Goal: Task Accomplishment & Management: Manage account settings

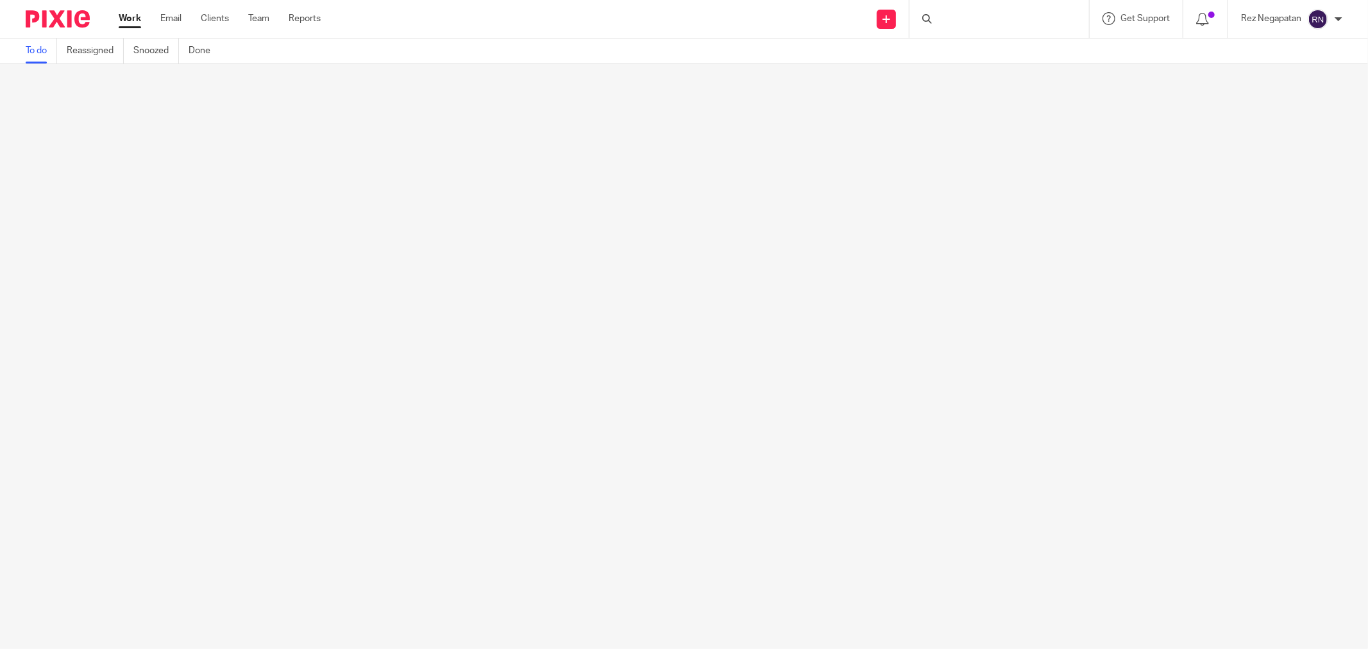
click at [976, 14] on div at bounding box center [1000, 19] width 180 height 38
click at [976, 19] on input "Search" at bounding box center [992, 21] width 115 height 12
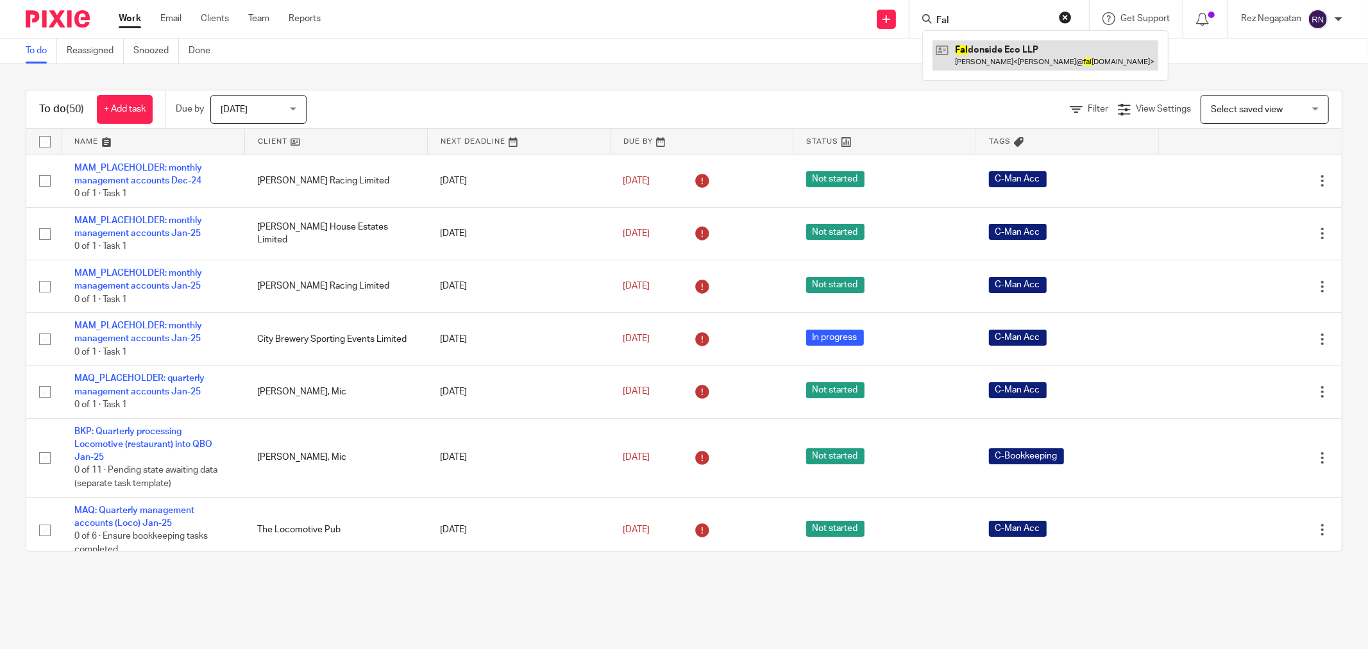
type input "Fal"
click at [984, 58] on link at bounding box center [1046, 55] width 226 height 30
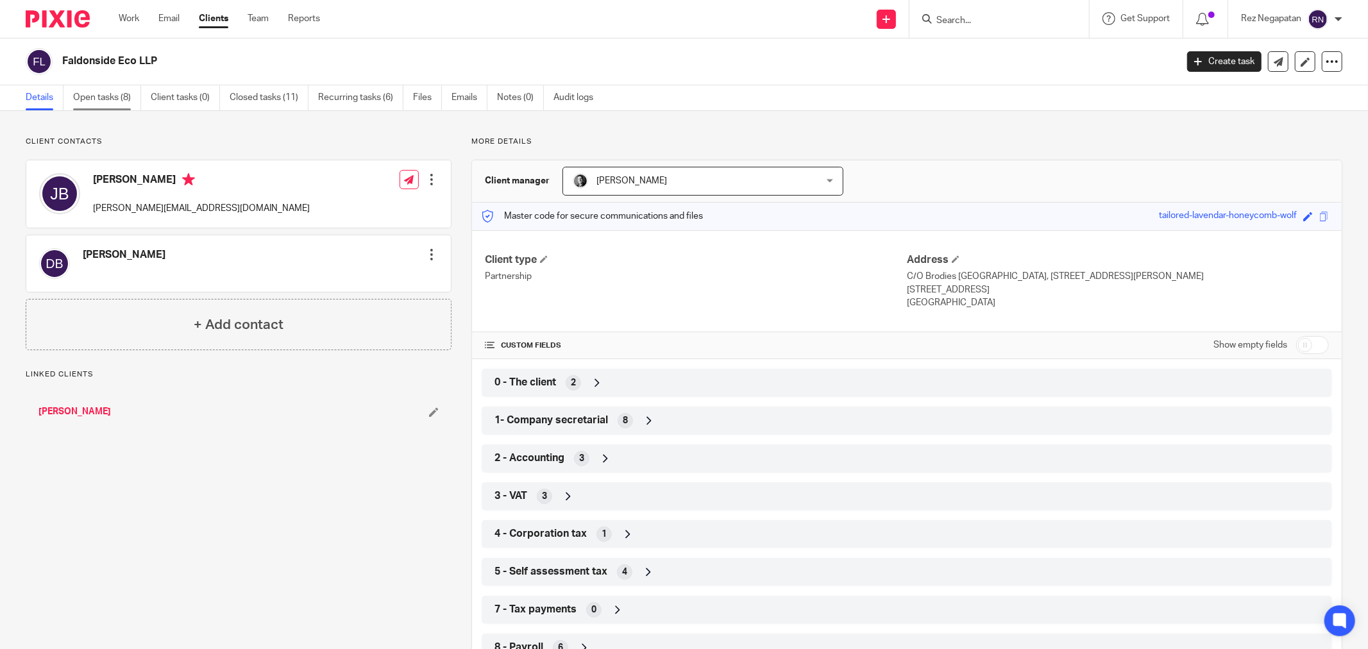
click at [118, 107] on link "Open tasks (8)" at bounding box center [107, 97] width 68 height 25
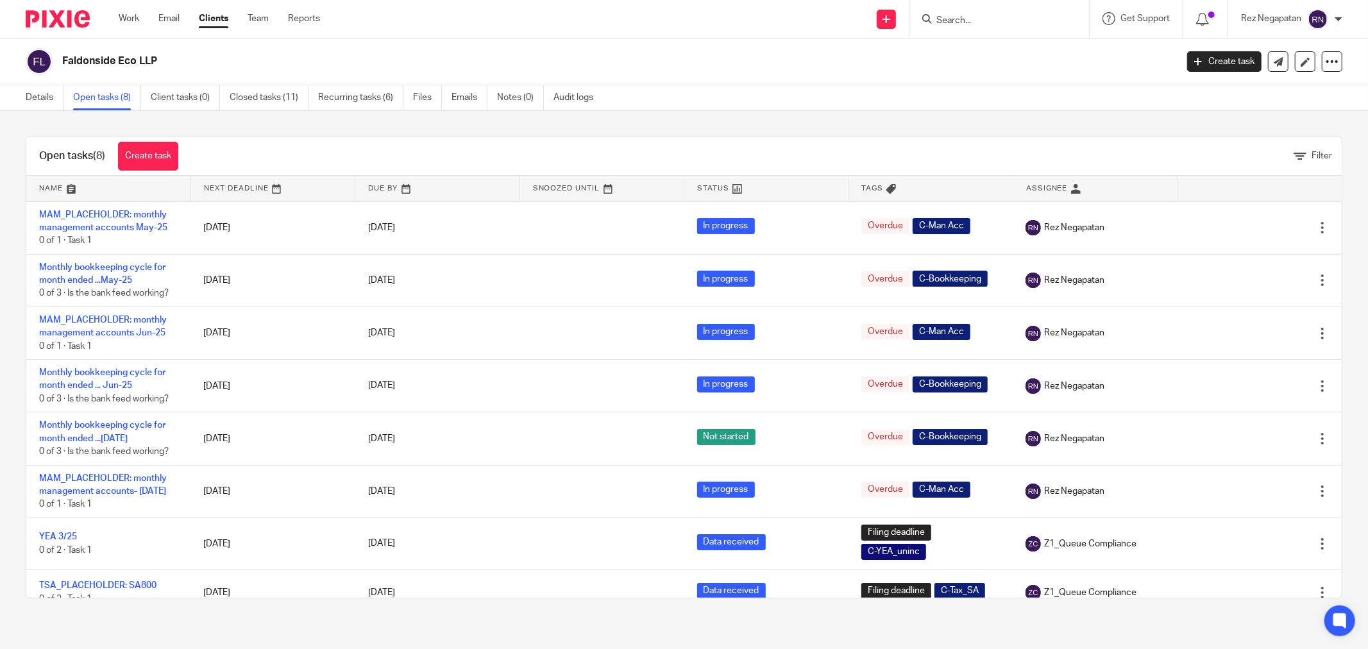
click at [736, 74] on div "Faldonside Eco LLP" at bounding box center [597, 61] width 1143 height 27
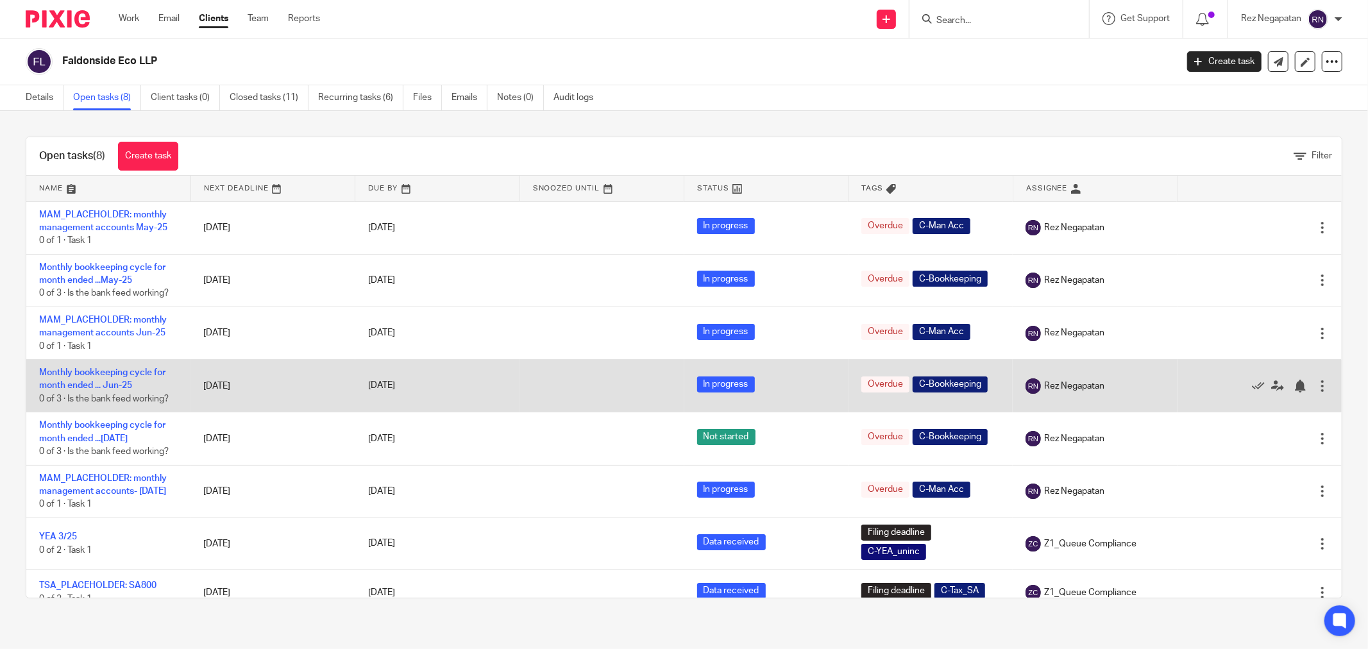
scroll to position [20, 0]
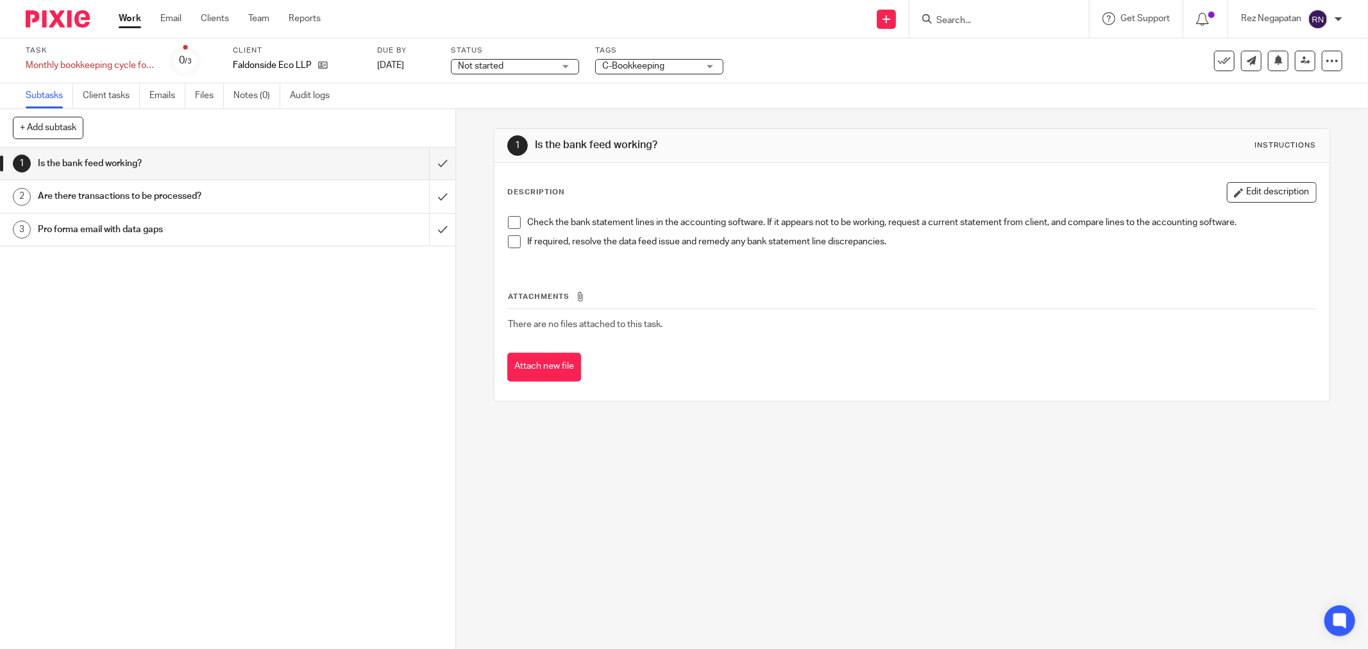
click at [555, 65] on div "Not started Not started" at bounding box center [515, 66] width 128 height 15
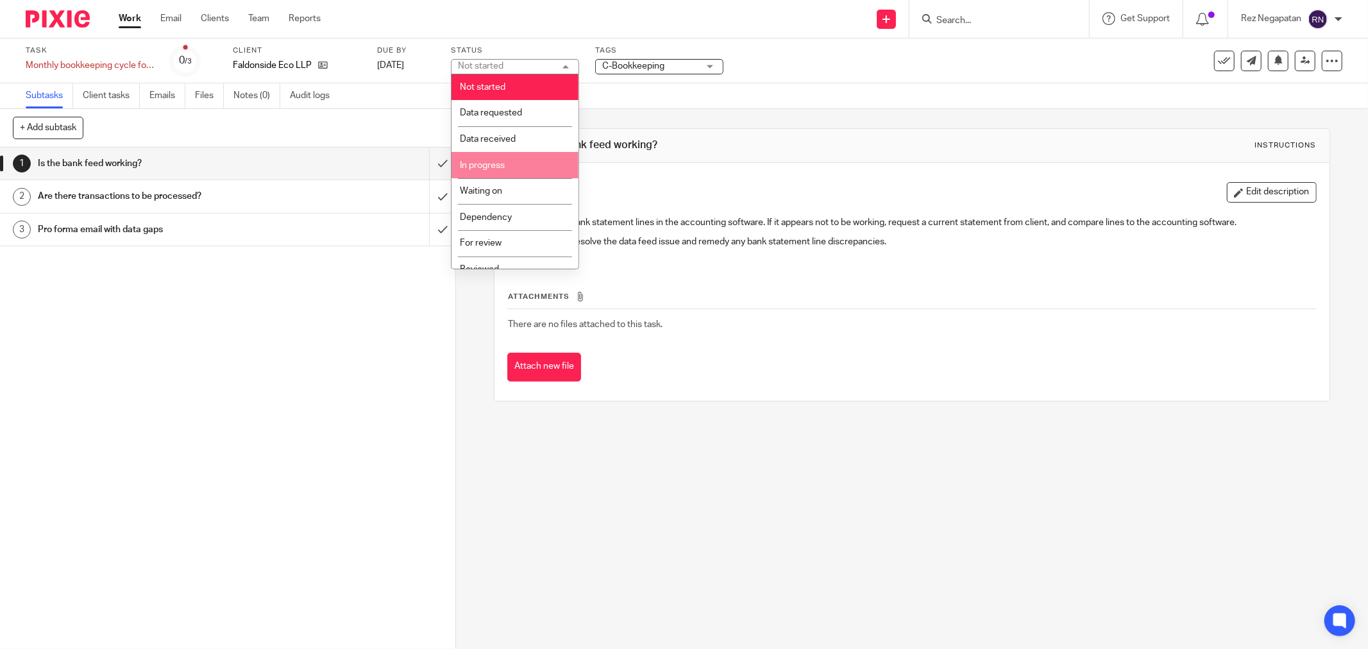
click at [517, 164] on li "In progress" at bounding box center [515, 165] width 127 height 26
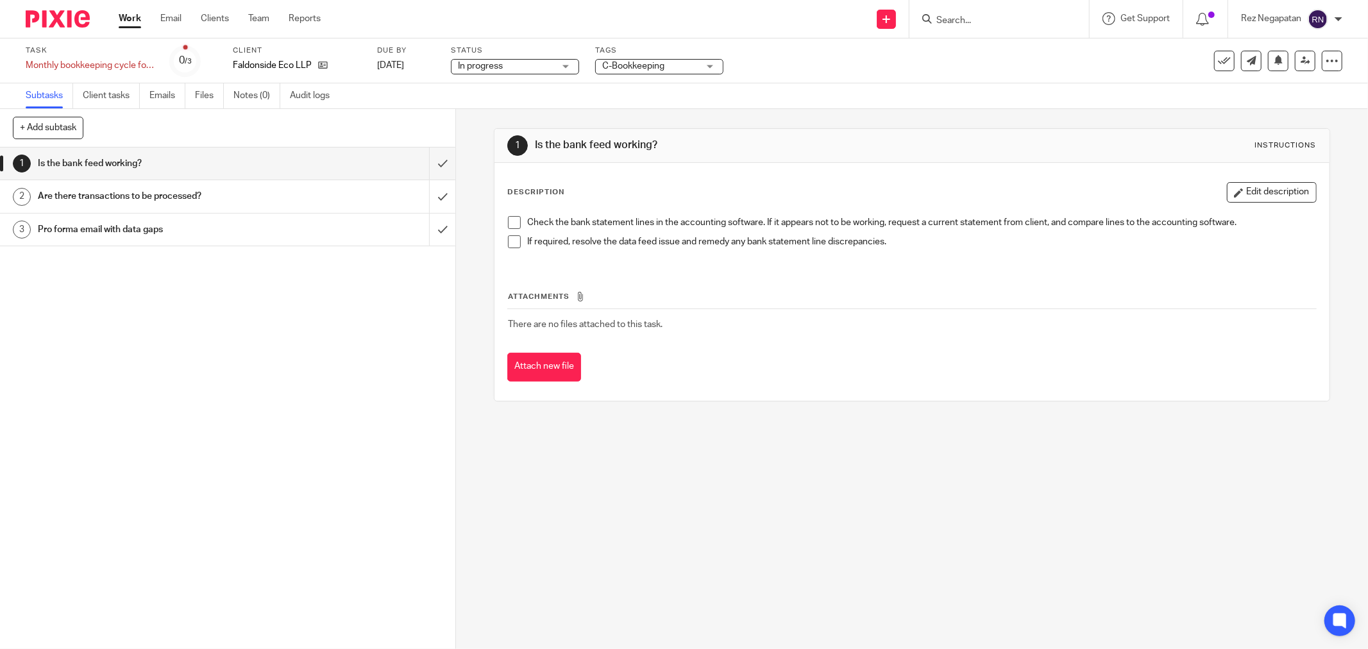
click at [684, 489] on div "1 Is the bank feed working? Instructions Description Edit description Check the…" at bounding box center [912, 379] width 912 height 540
